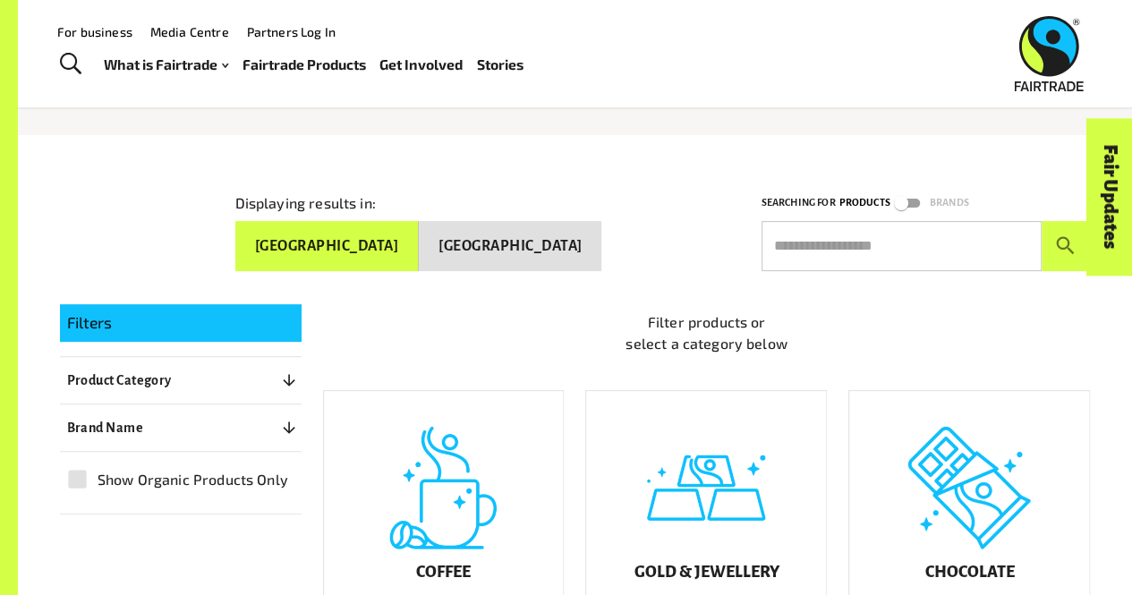
scroll to position [142, 0]
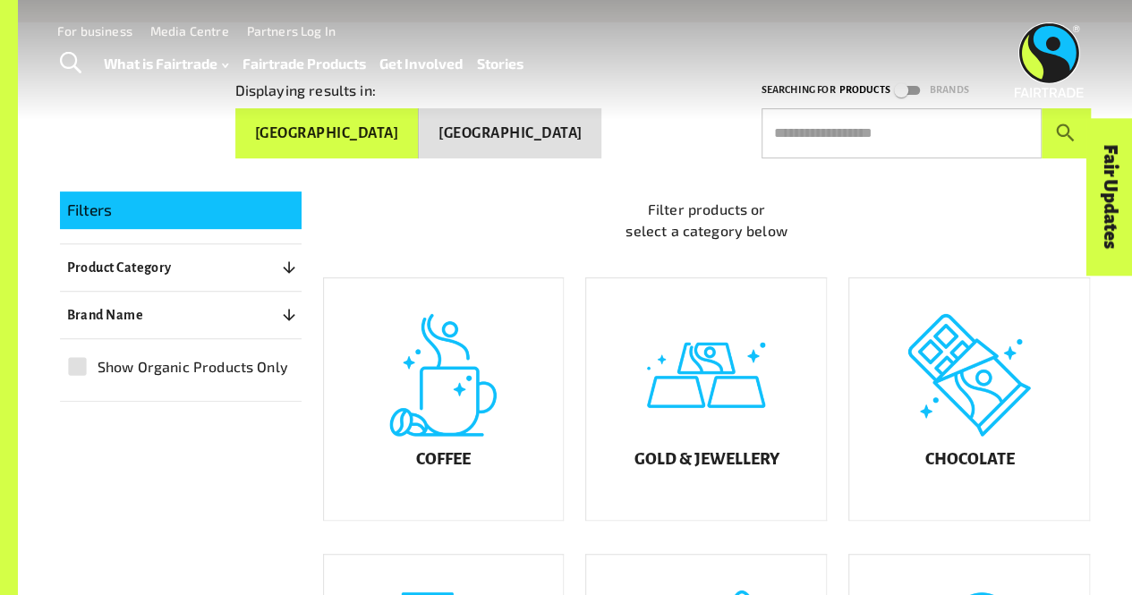
scroll to position [245, 0]
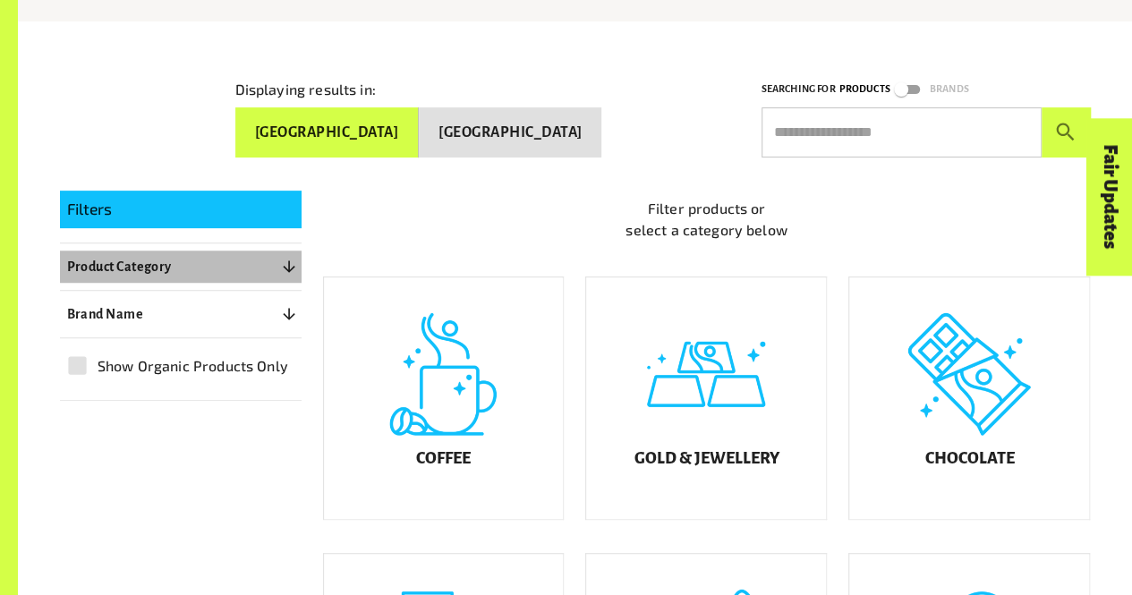
click at [250, 258] on button "Product Category 0" at bounding box center [181, 267] width 242 height 32
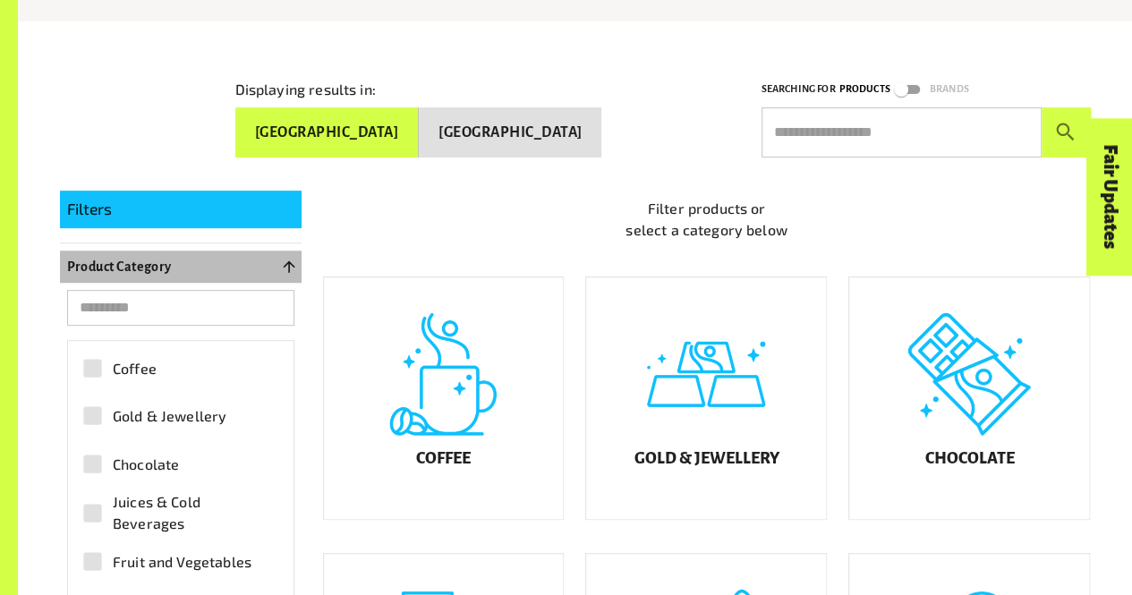
click at [290, 265] on icon "button" at bounding box center [289, 267] width 18 height 18
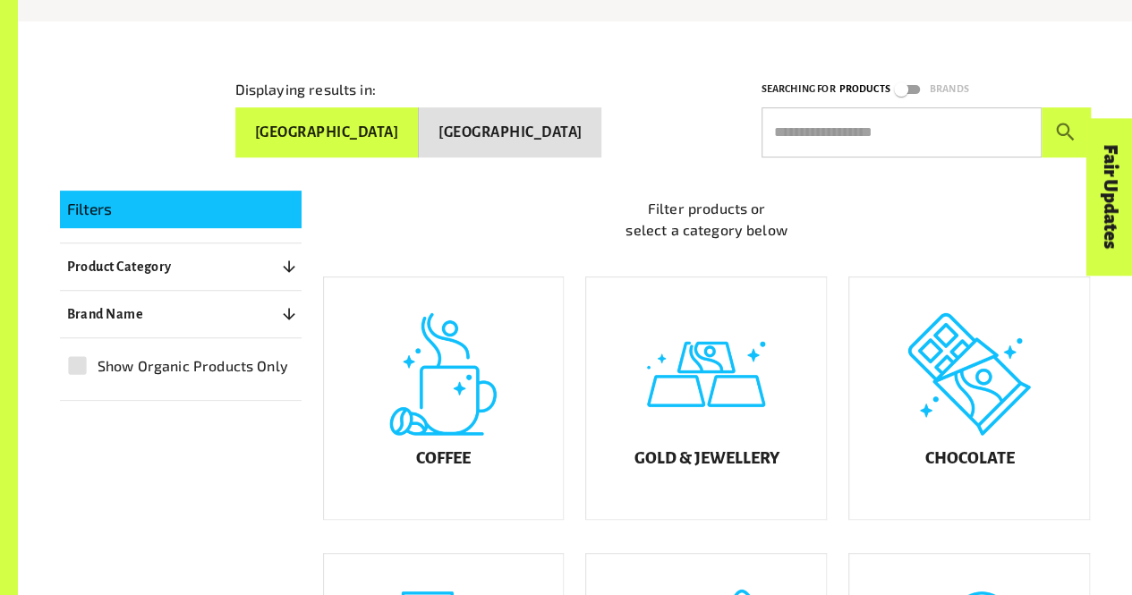
click at [268, 309] on button "Brand Name 0" at bounding box center [181, 314] width 242 height 32
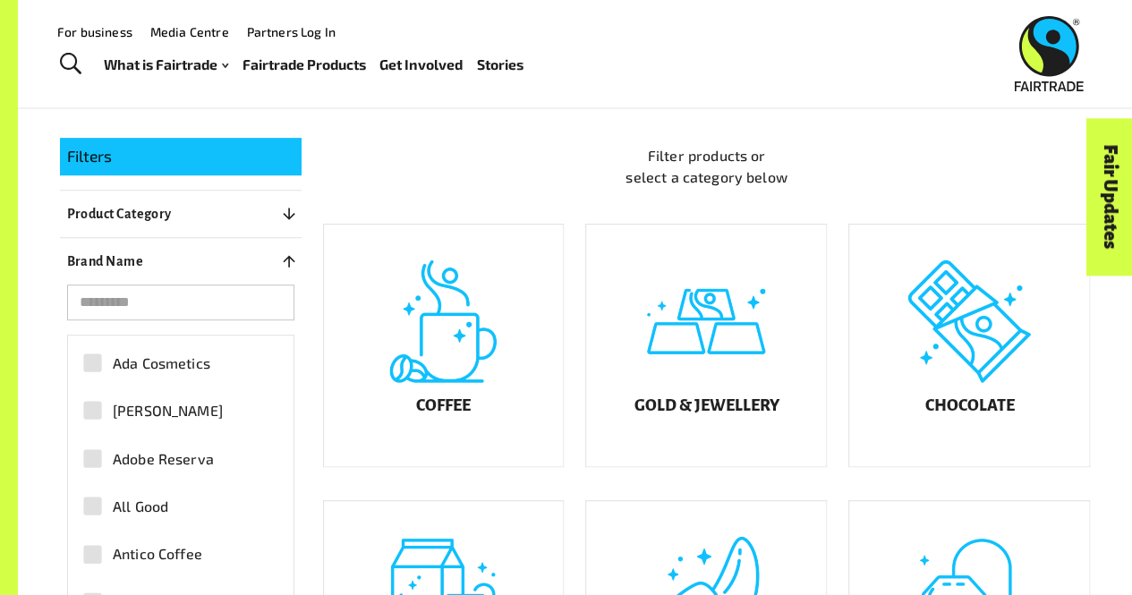
scroll to position [0, 0]
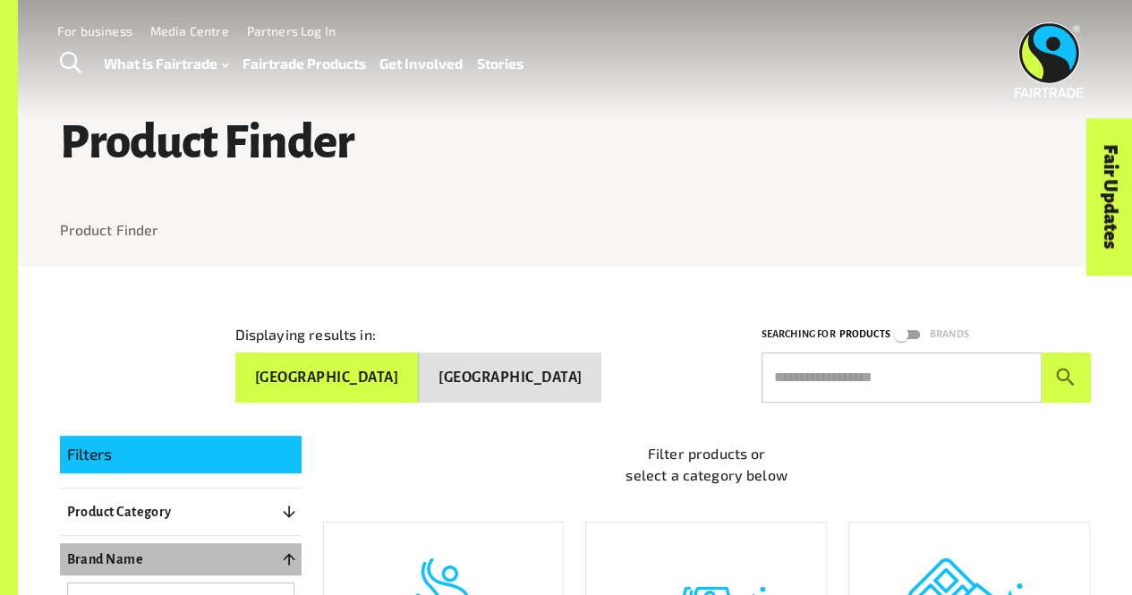
click at [289, 550] on icon "button" at bounding box center [289, 559] width 18 height 18
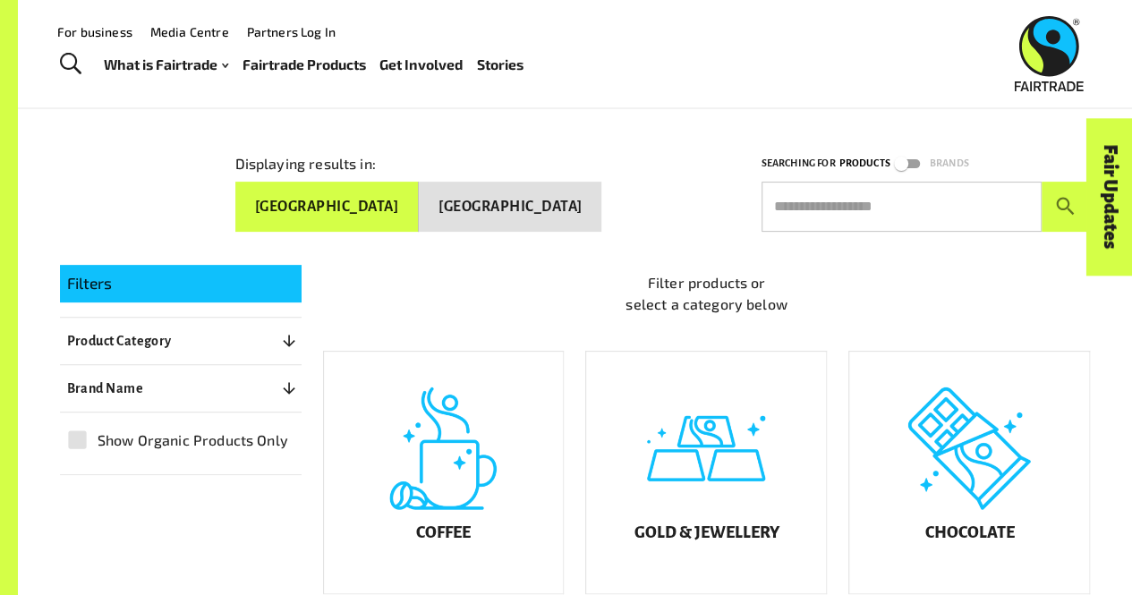
scroll to position [162, 0]
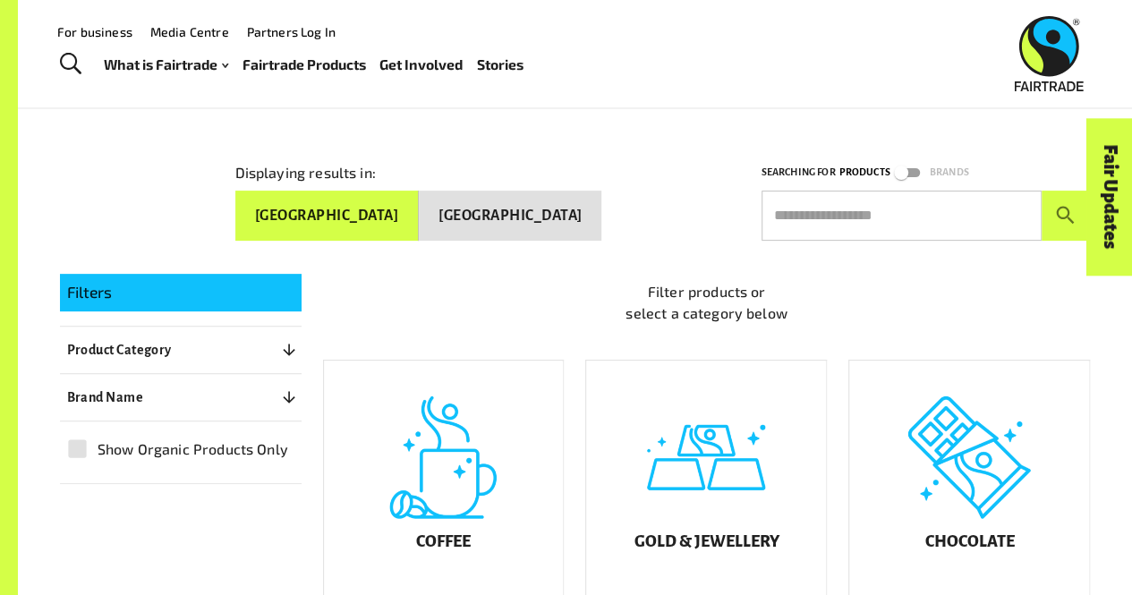
click at [195, 294] on p "Filters" at bounding box center [180, 292] width 227 height 23
click at [888, 210] on input "text" at bounding box center [902, 216] width 280 height 50
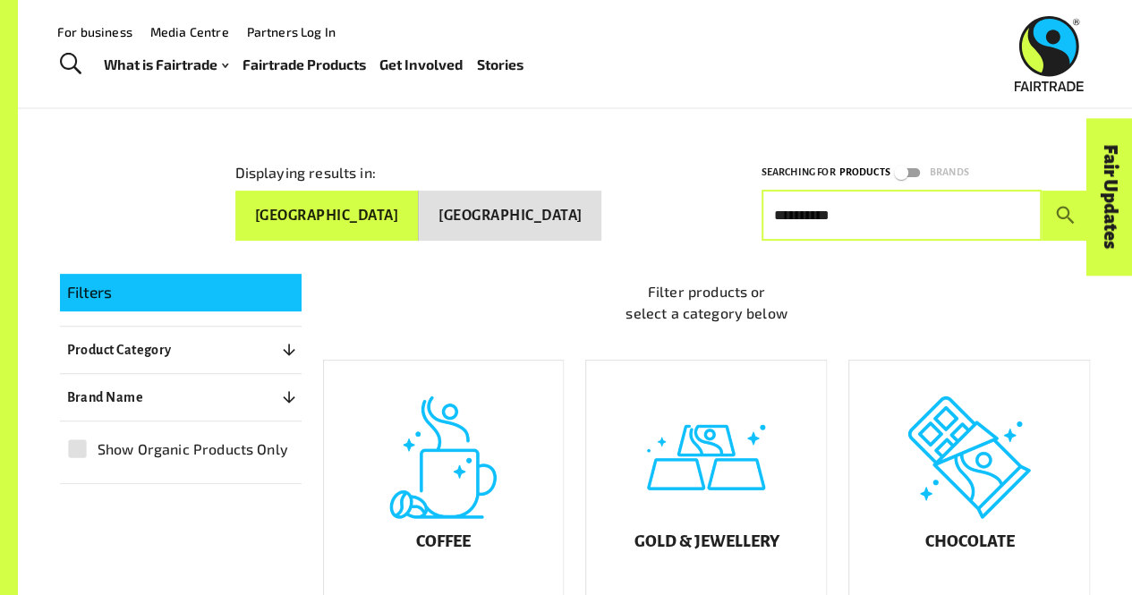
click at [1042, 191] on button "submit" at bounding box center [1066, 216] width 49 height 50
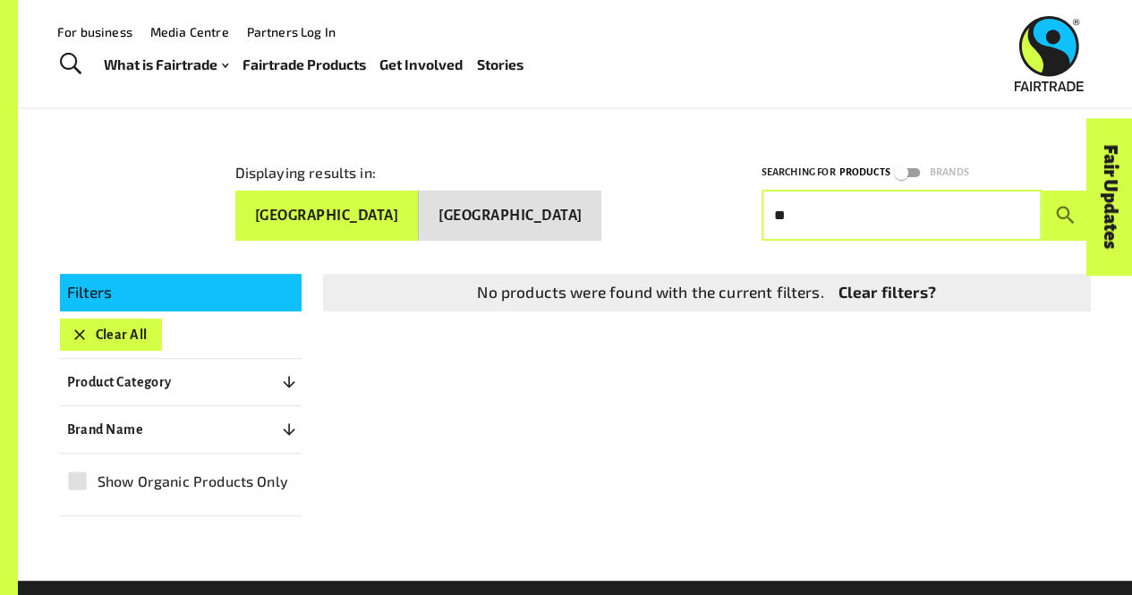
type input "*"
click at [1042, 191] on button "submit" at bounding box center [1066, 216] width 49 height 50
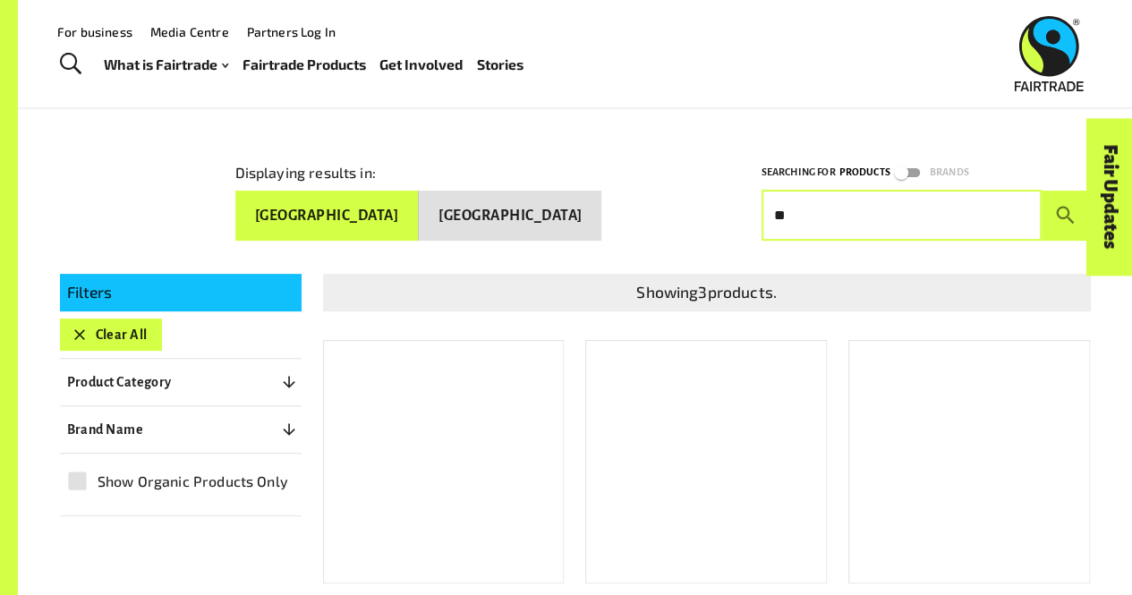
type input "*"
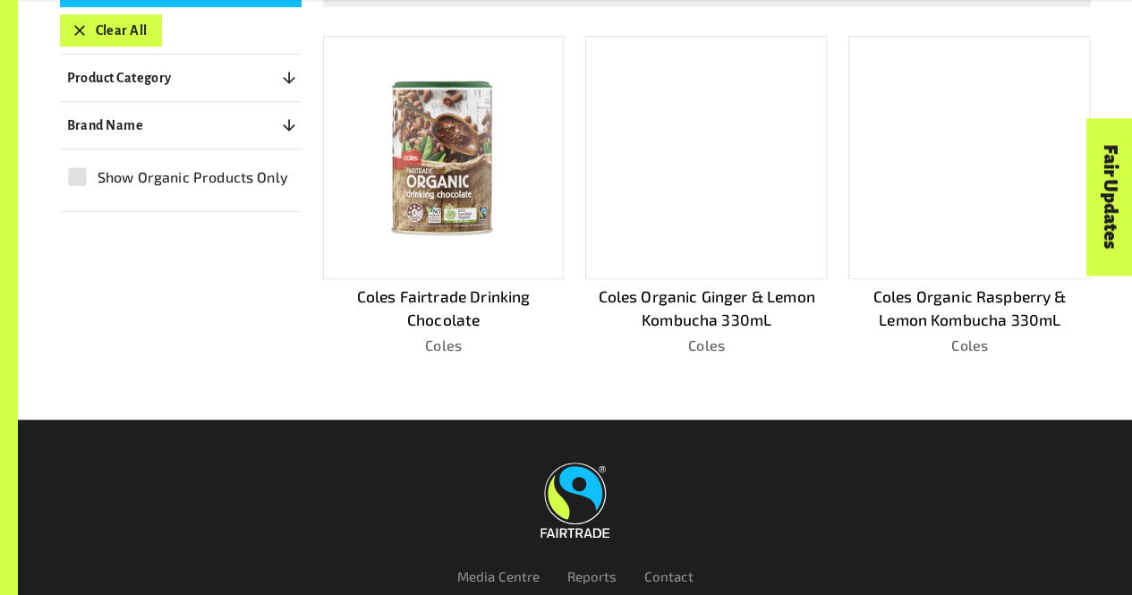
scroll to position [467, 0]
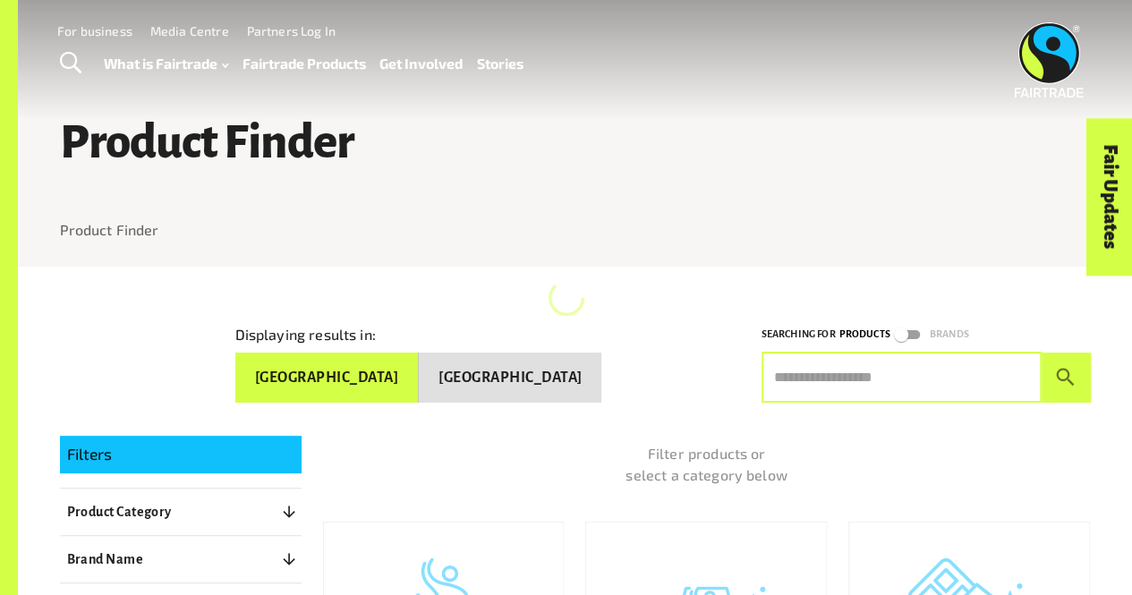
click at [920, 392] on input "text" at bounding box center [902, 378] width 280 height 50
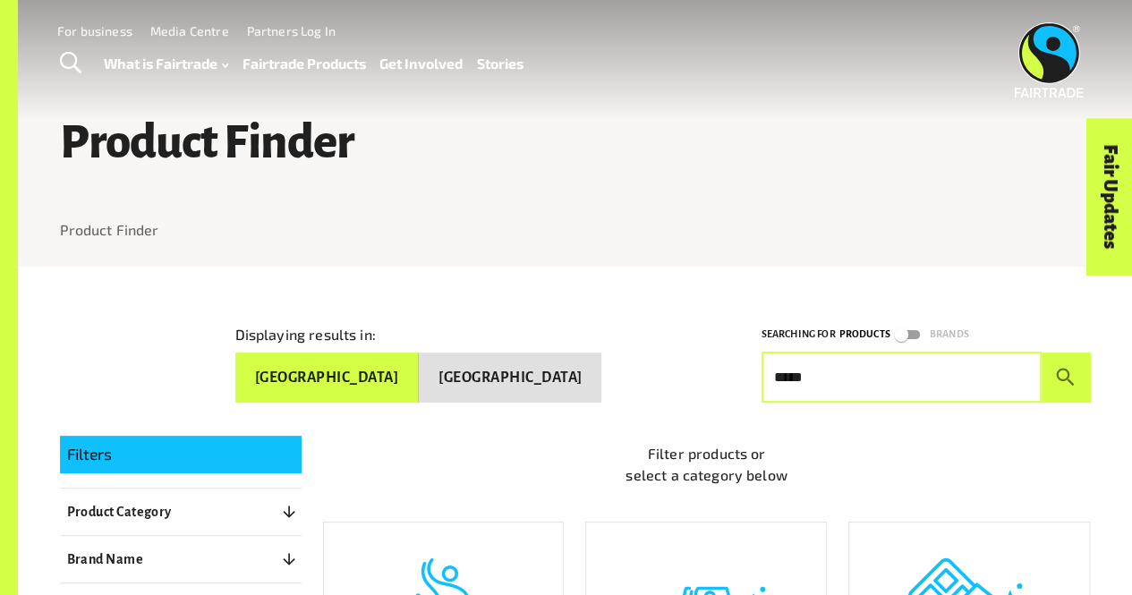
type input "*****"
click at [1042, 353] on button "submit" at bounding box center [1066, 378] width 49 height 50
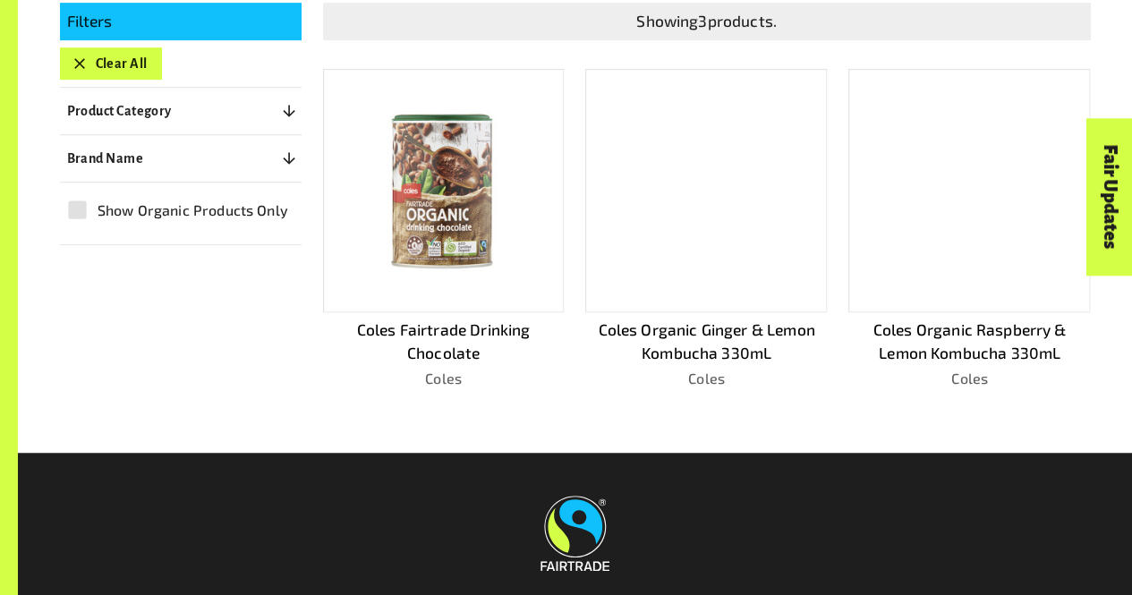
scroll to position [434, 0]
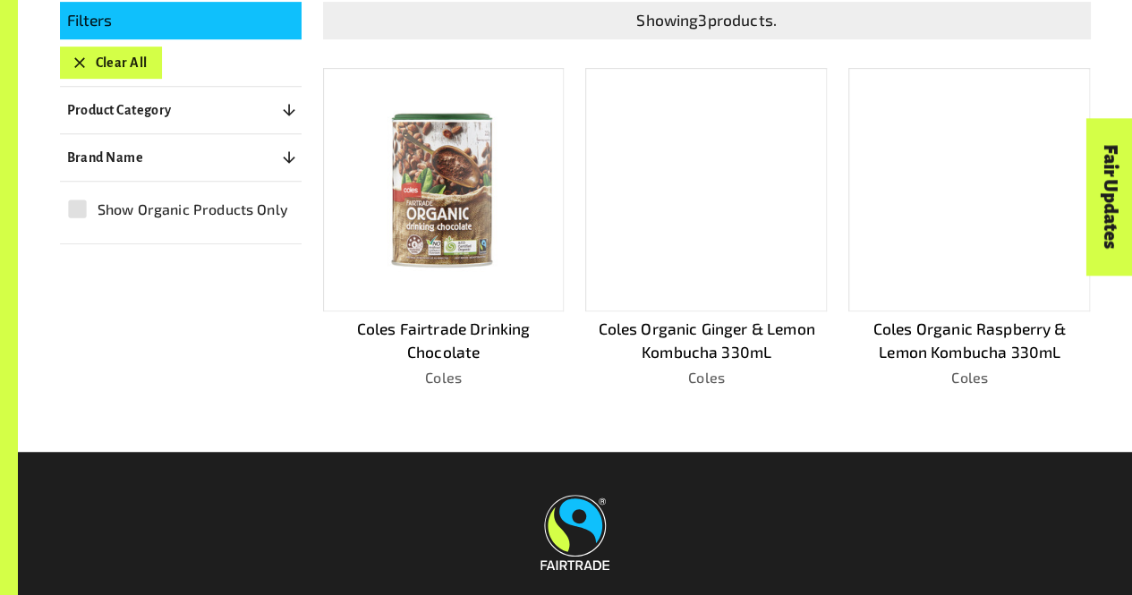
click at [443, 335] on p "Coles Fairtrade Drinking Chocolate" at bounding box center [444, 341] width 242 height 47
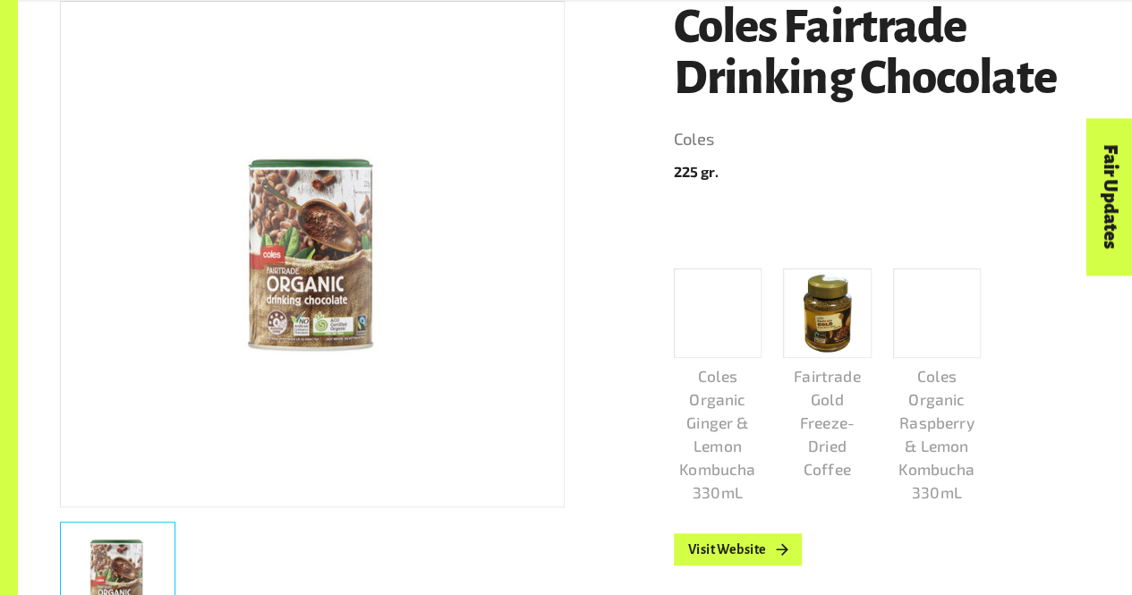
scroll to position [346, 0]
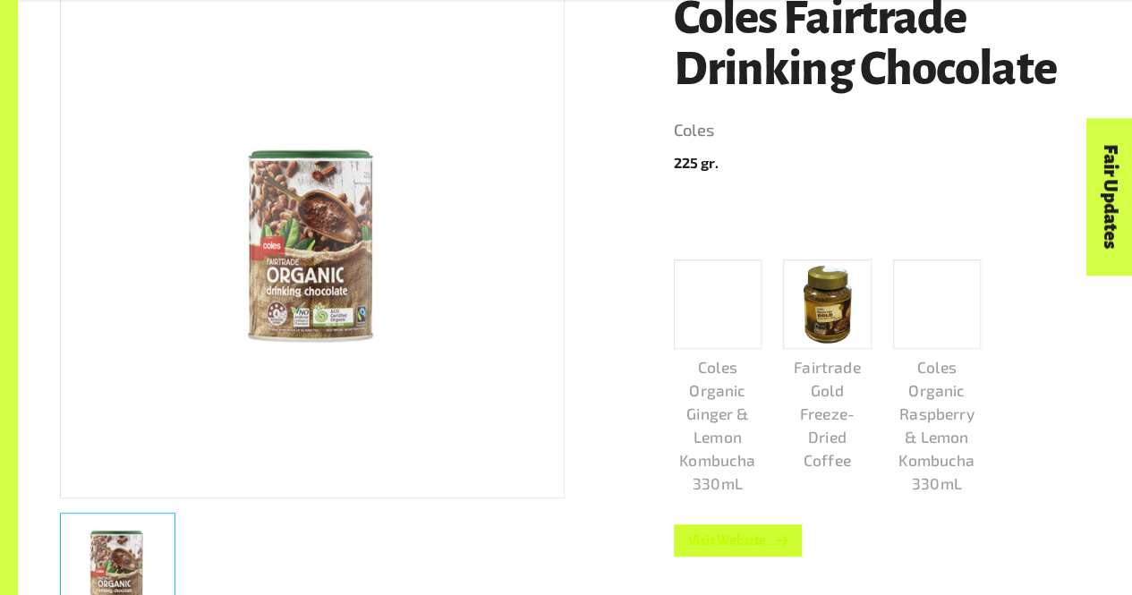
click at [763, 536] on link "Visit Website" at bounding box center [738, 540] width 129 height 32
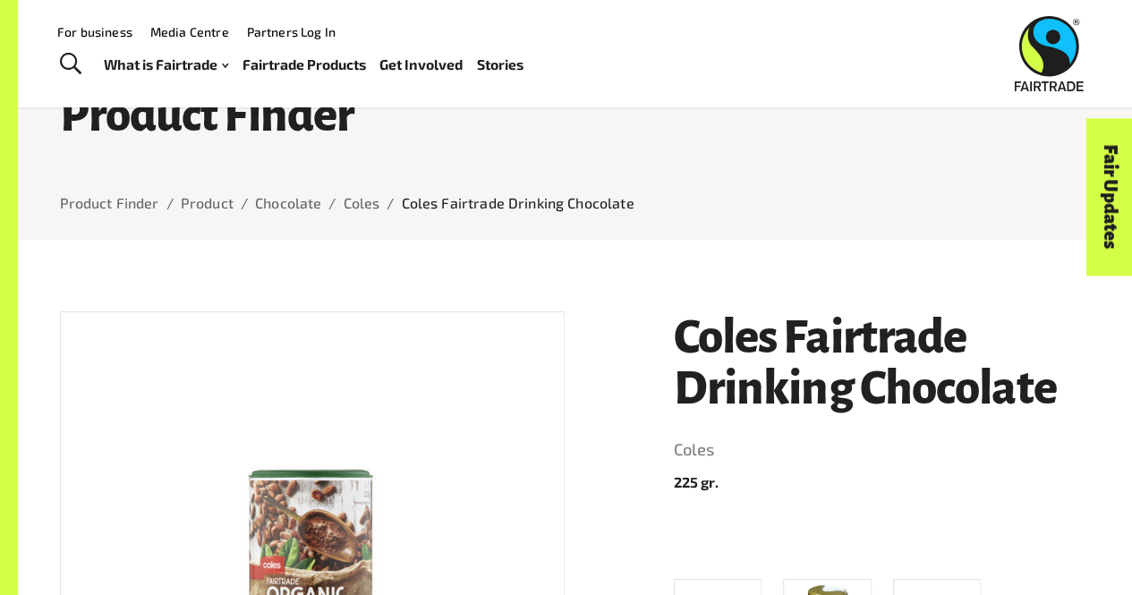
scroll to position [0, 0]
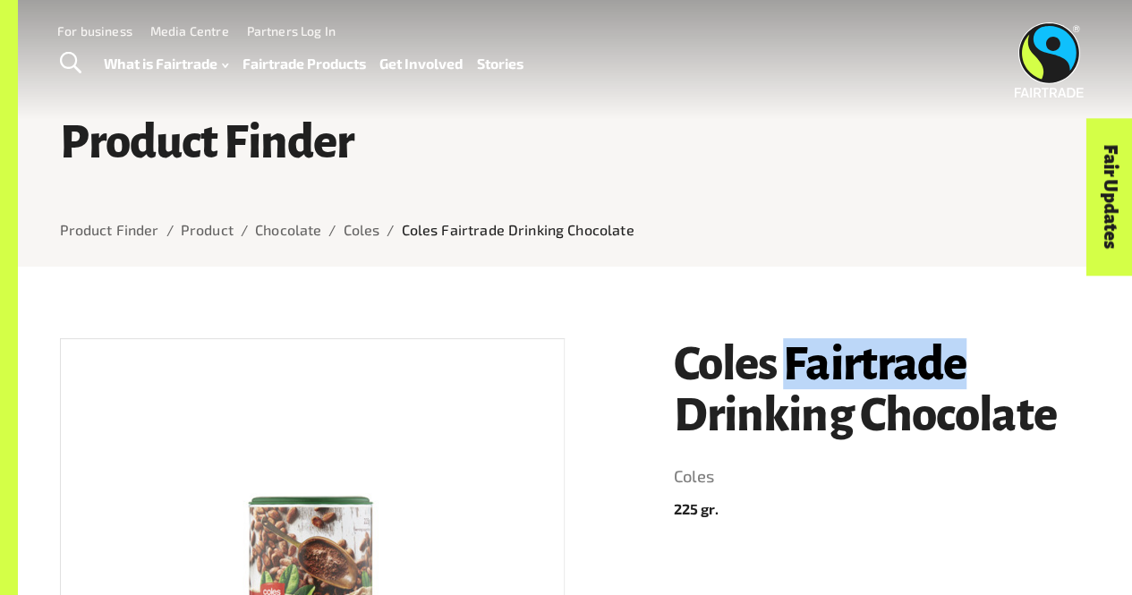
drag, startPoint x: 789, startPoint y: 361, endPoint x: 992, endPoint y: 355, distance: 203.2
click at [992, 355] on h1 "Coles Fairtrade Drinking Chocolate" at bounding box center [882, 389] width 417 height 102
copy h1 "Fairtrade"
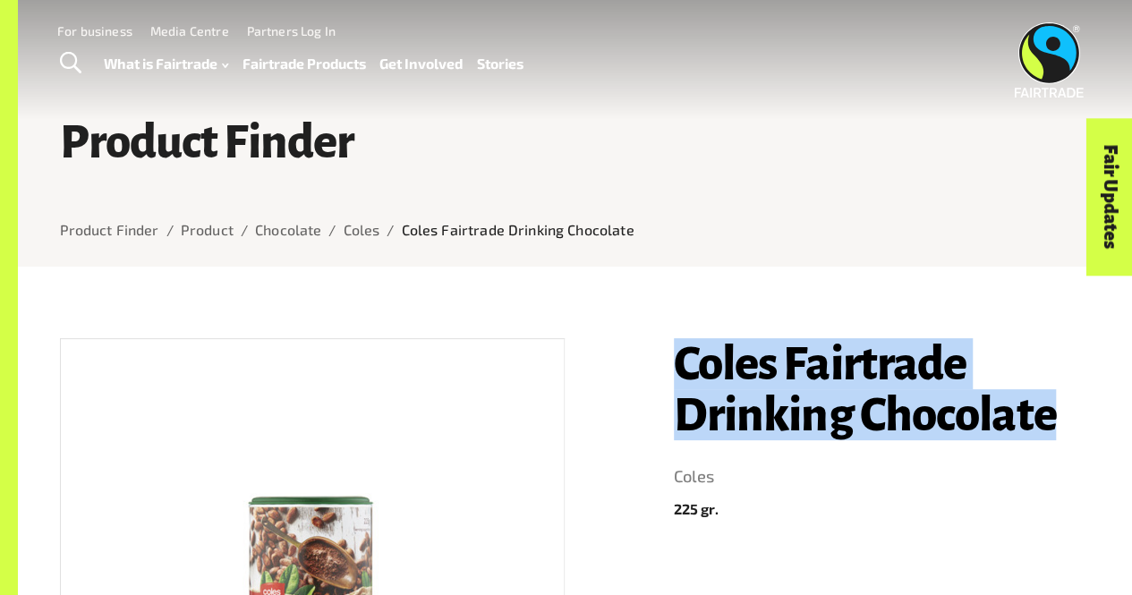
drag, startPoint x: 669, startPoint y: 353, endPoint x: 1068, endPoint y: 419, distance: 404.4
copy h1 "Coles Fairtrade Drinking Chocolate"
